Goal: Information Seeking & Learning: Learn about a topic

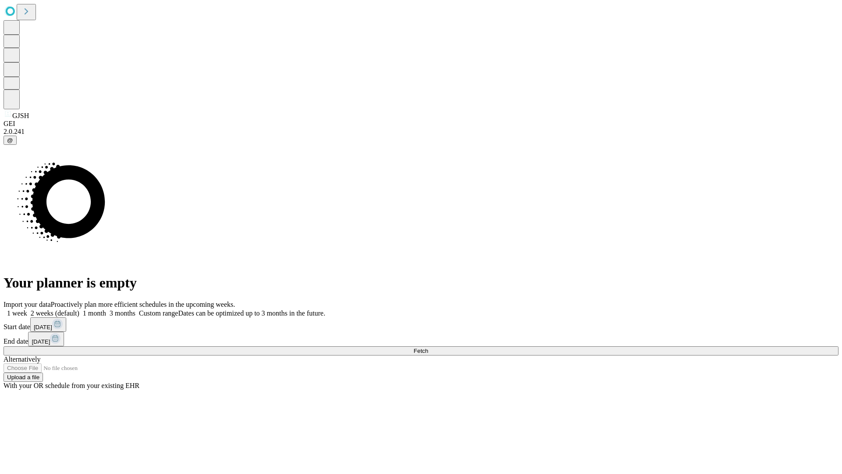
click at [428, 347] on span "Fetch" at bounding box center [420, 350] width 14 height 7
